Goal: Navigation & Orientation: Find specific page/section

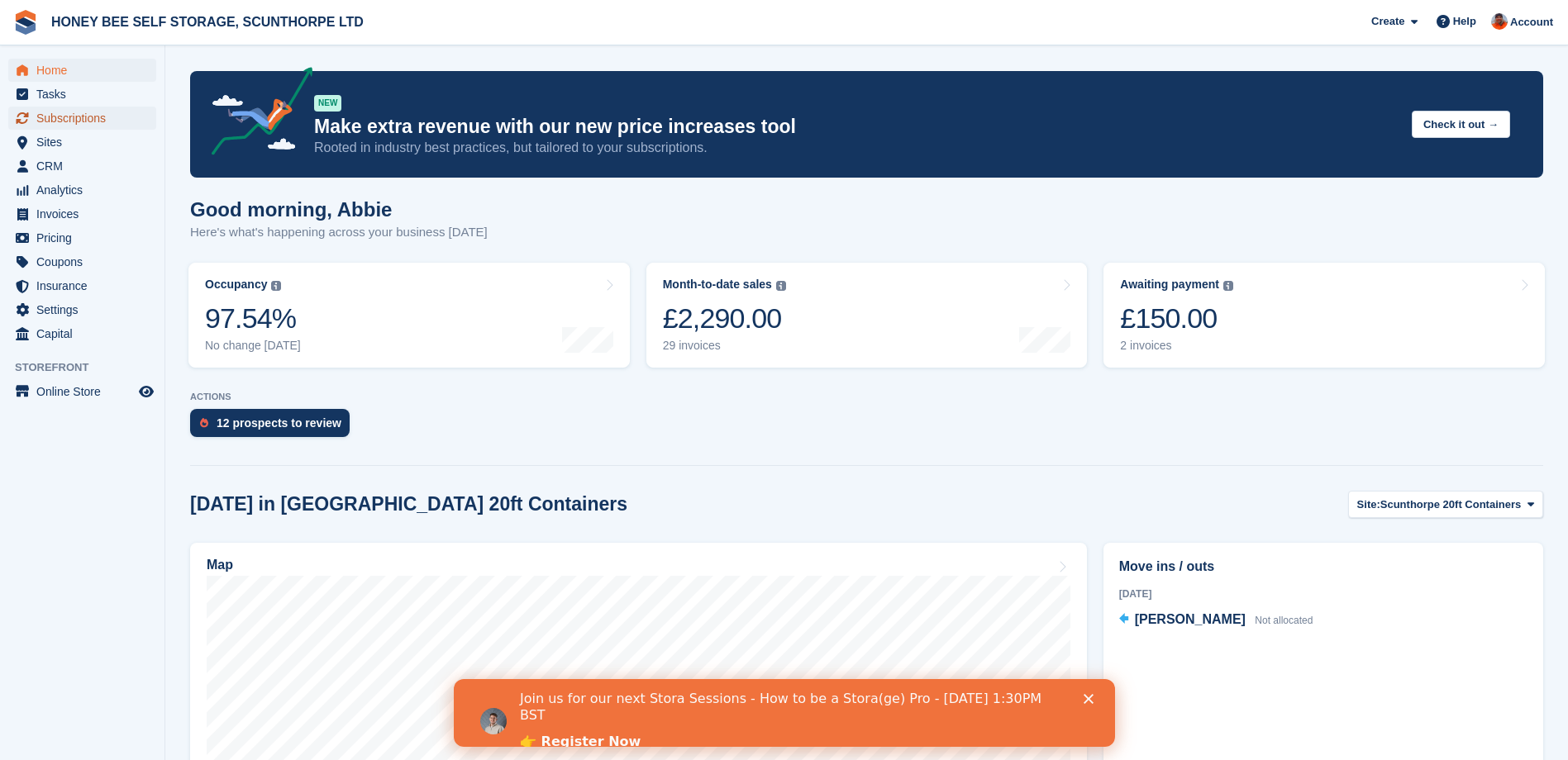
click at [79, 117] on span "Subscriptions" at bounding box center [86, 118] width 99 height 23
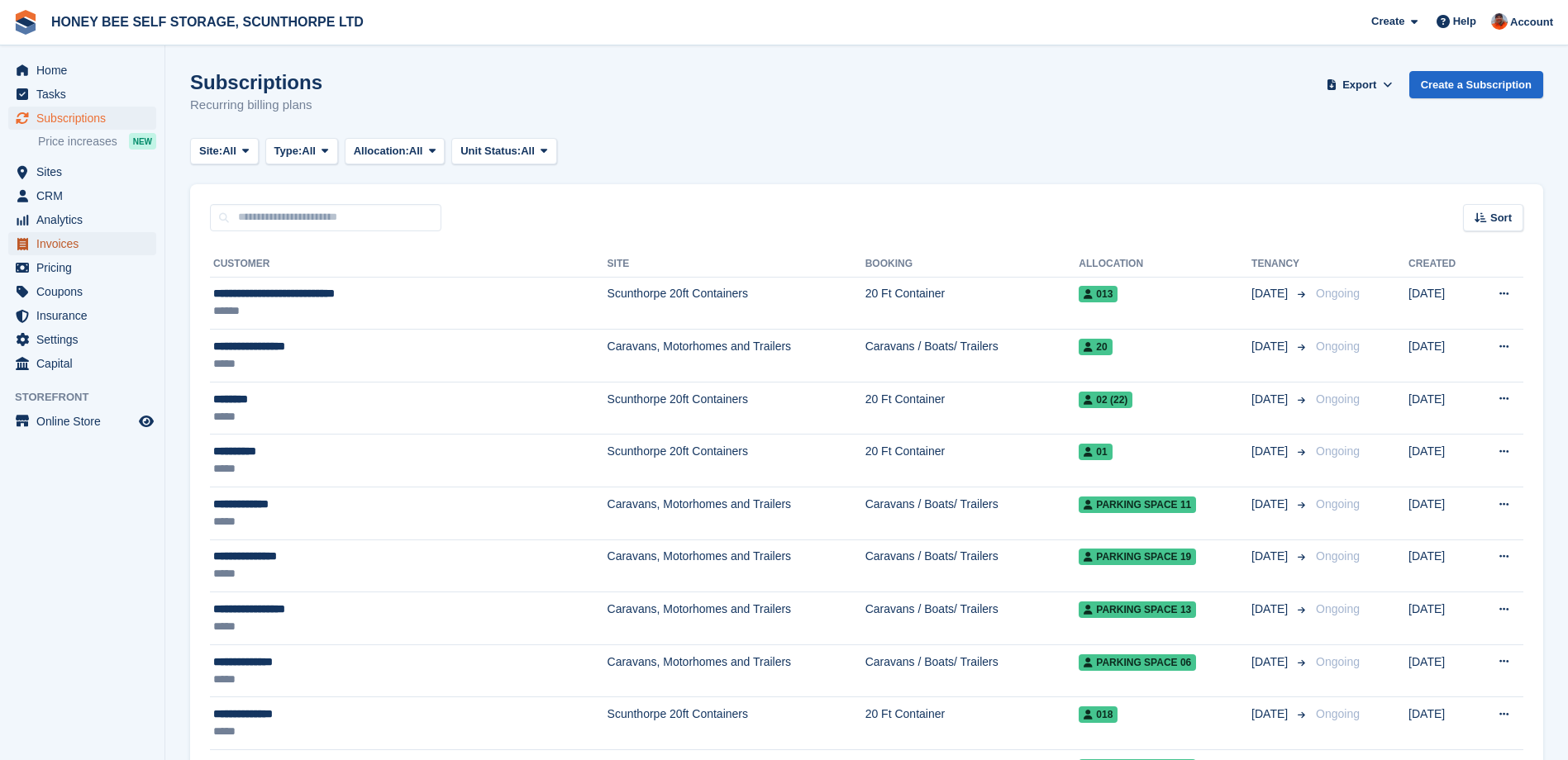
click at [71, 244] on span "Invoices" at bounding box center [86, 243] width 99 height 23
